Goal: Book appointment/travel/reservation

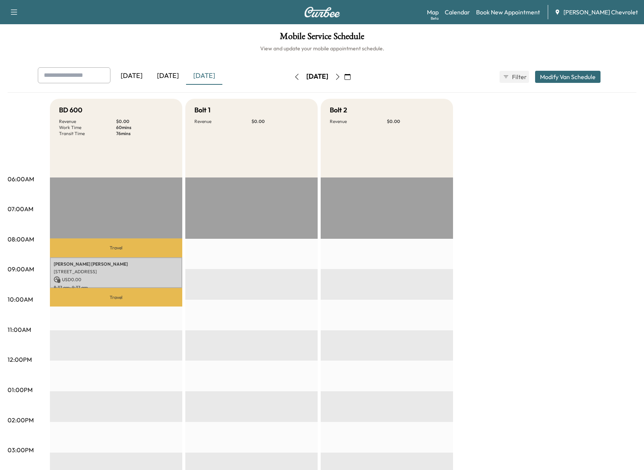
click at [350, 70] on div "[DATE] October 2025 S M T W T F S 28 29 30 1 2 3 4 5 6 7 8 9 10 11 12 13 14 15 …" at bounding box center [322, 77] width 64 height 24
click at [344, 75] on button "button" at bounding box center [337, 77] width 13 height 12
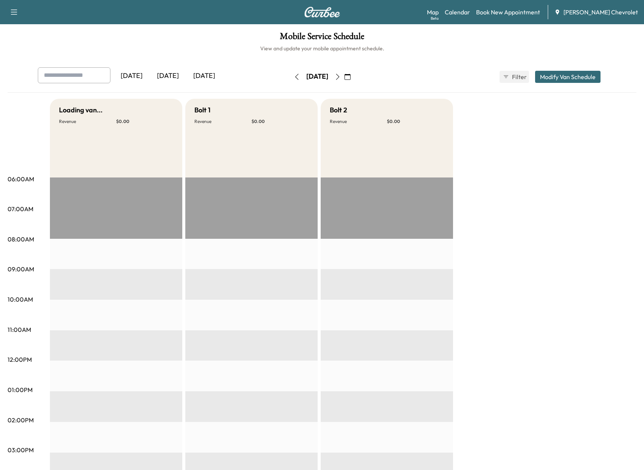
click at [344, 77] on div "[DATE]" at bounding box center [317, 77] width 54 height 12
click at [341, 79] on icon "button" at bounding box center [338, 77] width 6 height 6
click at [575, 180] on div "BD 600 Revenue $ 0.00 Bolt 1 Revenue $ 0.00 Bolt 2 Revenue $ 0.00" at bounding box center [343, 382] width 586 height 567
click at [516, 9] on link "Book New Appointment" at bounding box center [508, 12] width 64 height 9
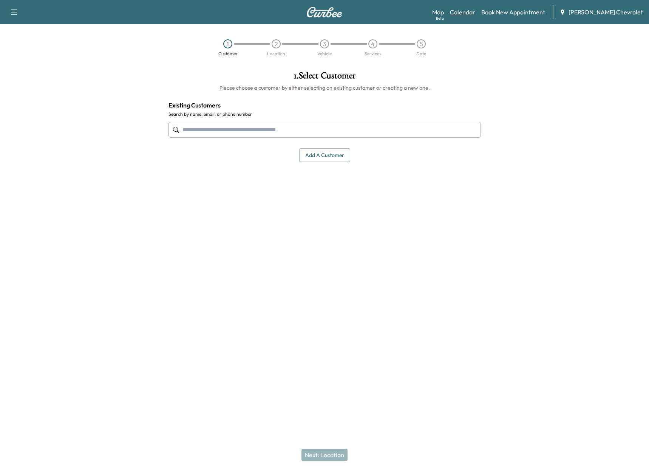
click at [470, 14] on link "Calendar" at bounding box center [462, 12] width 25 height 9
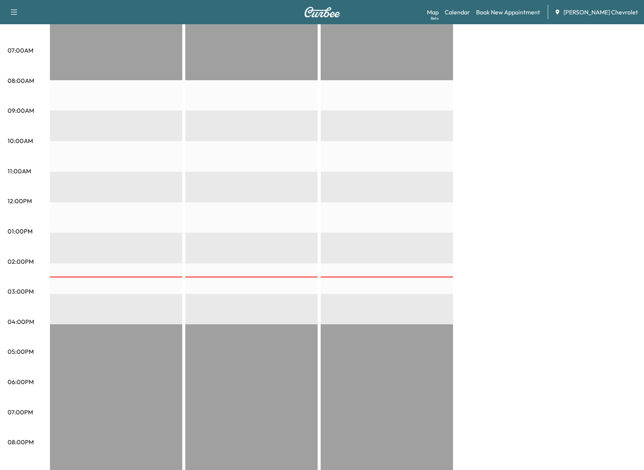
scroll to position [204, 0]
